Goal: Find specific page/section

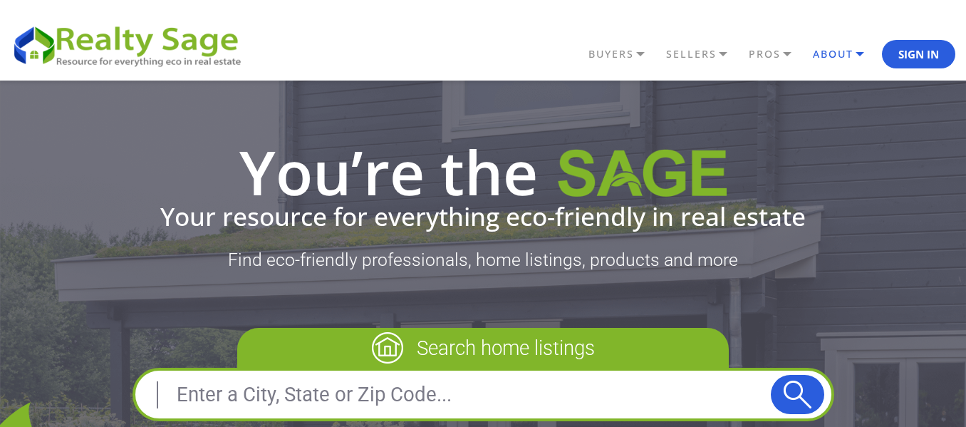
click at [840, 55] on link "ABOUT" at bounding box center [845, 54] width 73 height 24
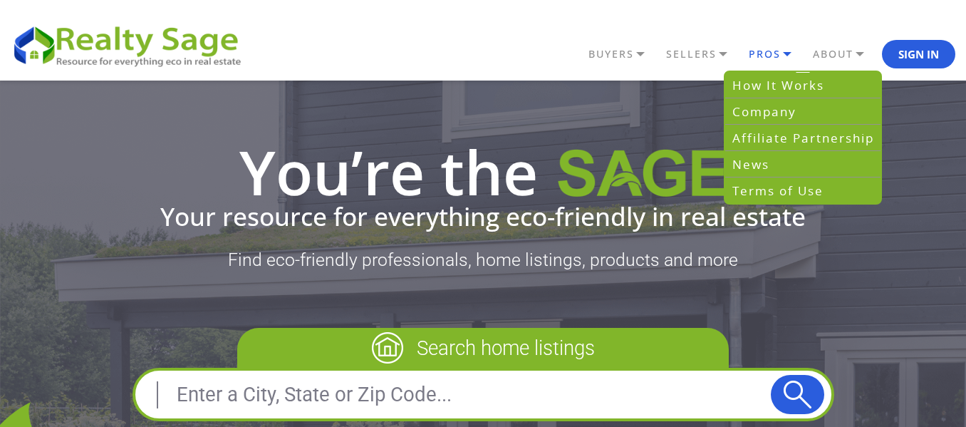
click at [786, 53] on link "PROS" at bounding box center [777, 54] width 64 height 24
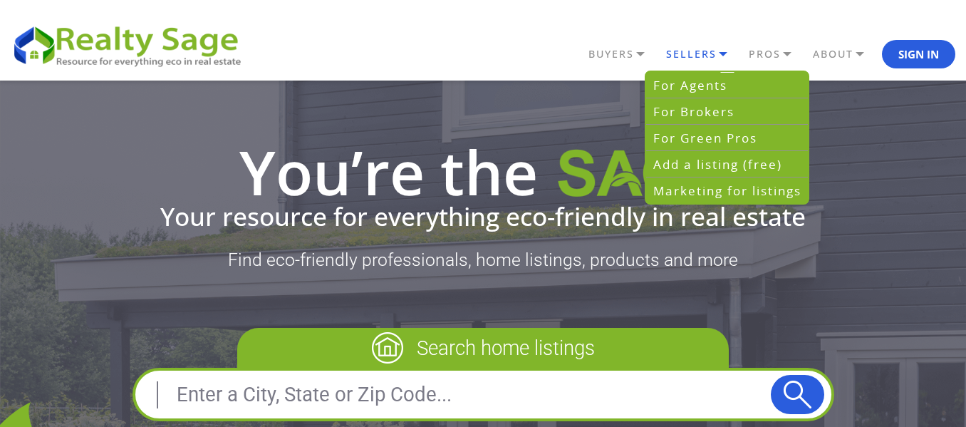
click at [704, 52] on link "SELLERS" at bounding box center [703, 54] width 83 height 24
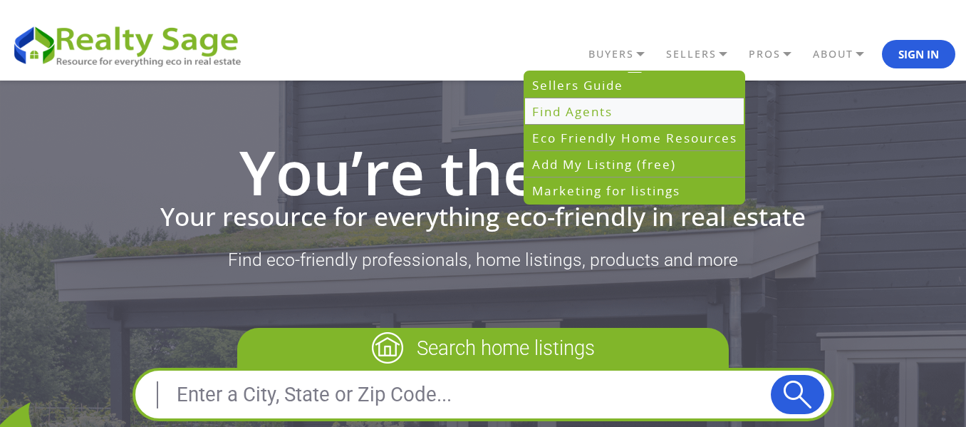
click at [624, 118] on link "Find Agents" at bounding box center [634, 111] width 219 height 26
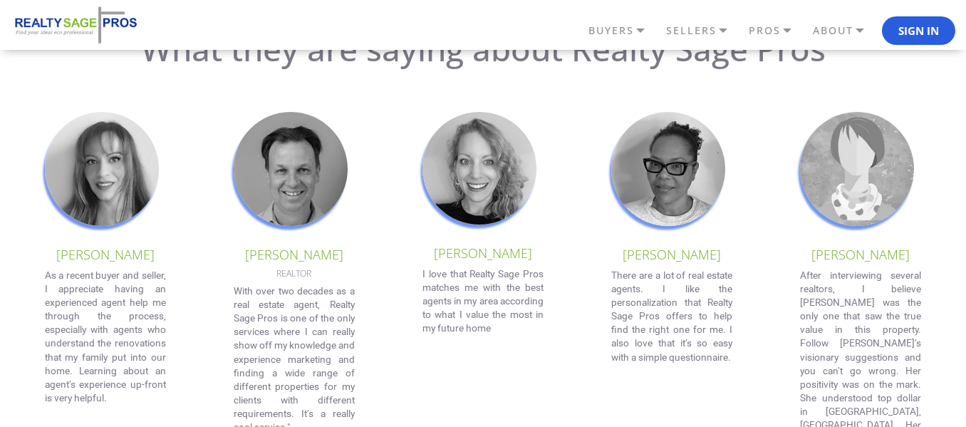
scroll to position [1282, 0]
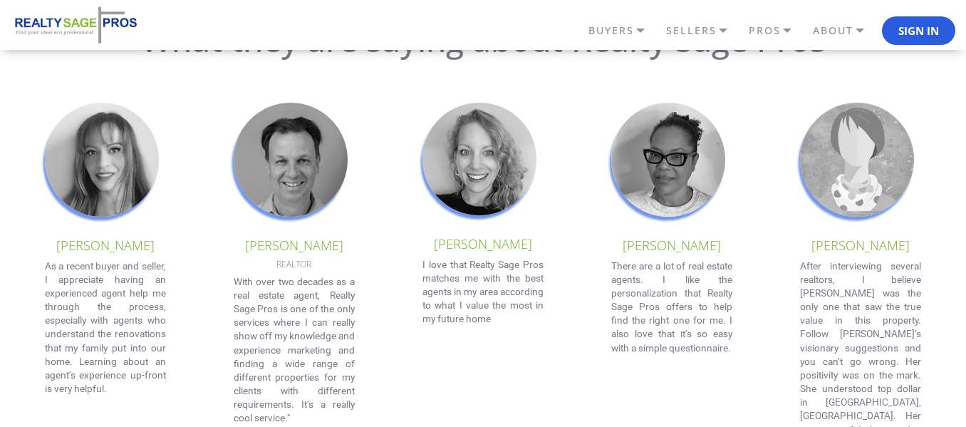
click at [464, 171] on img at bounding box center [479, 159] width 114 height 113
click at [476, 251] on p "[PERSON_NAME]" at bounding box center [482, 244] width 121 height 16
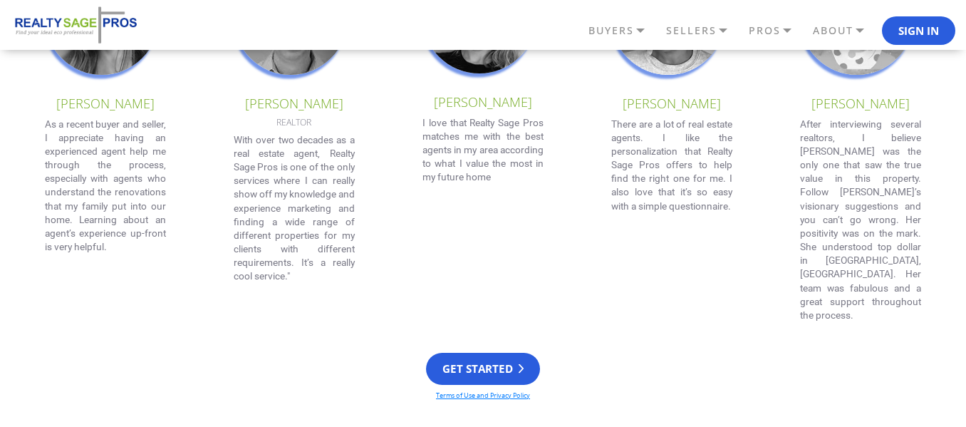
scroll to position [1424, 0]
click at [83, 68] on img at bounding box center [102, 17] width 114 height 114
